Goal: Navigation & Orientation: Understand site structure

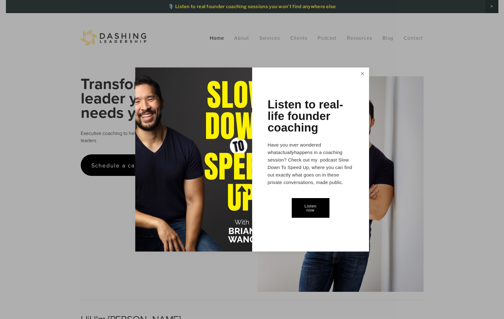
click at [362, 74] on link "Close" at bounding box center [362, 74] width 11 height 12
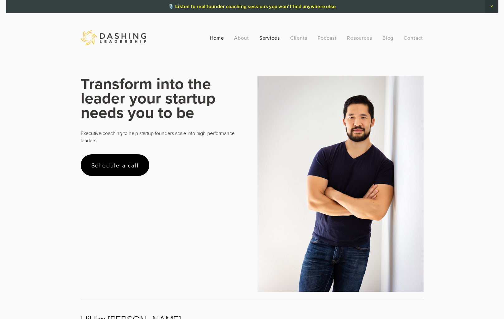
click at [273, 39] on link "Services" at bounding box center [270, 37] width 21 height 11
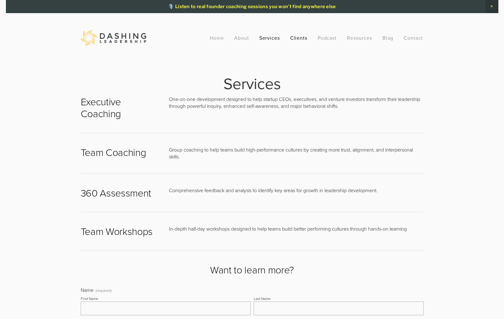
click at [296, 37] on link "Clients" at bounding box center [298, 37] width 17 height 11
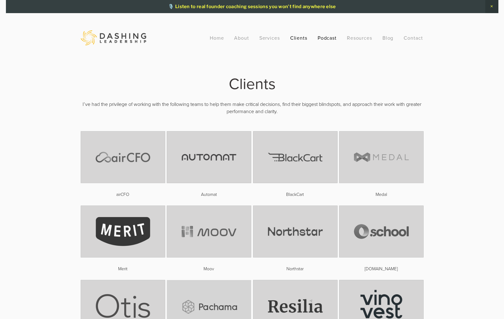
click at [334, 39] on link "Podcast" at bounding box center [327, 37] width 19 height 11
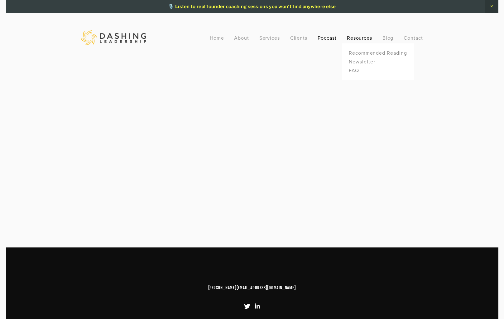
click at [364, 37] on link "Resources" at bounding box center [360, 37] width 26 height 7
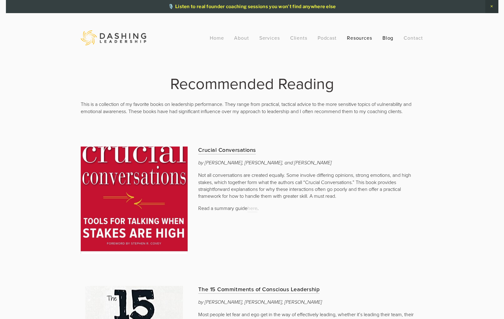
click at [387, 38] on link "Blog" at bounding box center [388, 37] width 11 height 11
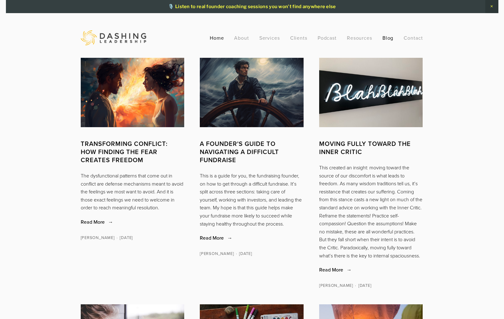
click at [217, 39] on link "Home" at bounding box center [217, 37] width 14 height 11
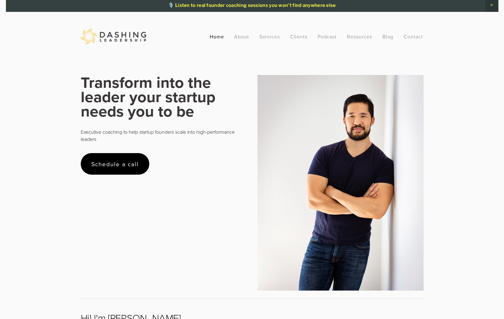
scroll to position [2, 0]
